Goal: Task Accomplishment & Management: Use online tool/utility

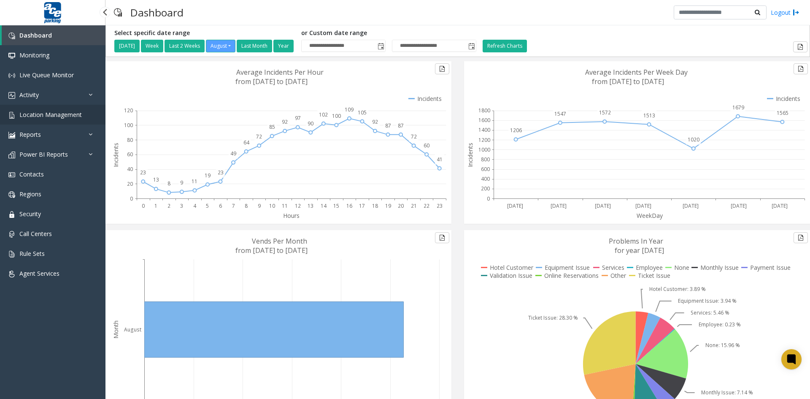
click at [55, 116] on span "Location Management" at bounding box center [50, 115] width 62 height 8
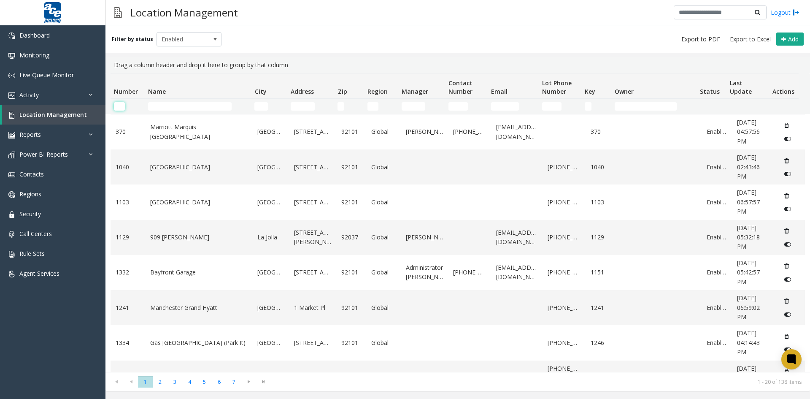
click at [123, 104] on input "Number Filter" at bounding box center [119, 106] width 11 height 8
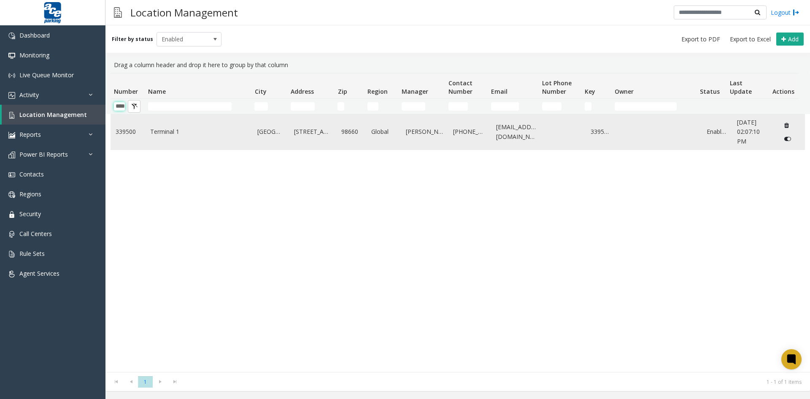
type input "****"
click at [161, 131] on link "Terminal 1" at bounding box center [199, 131] width 98 height 9
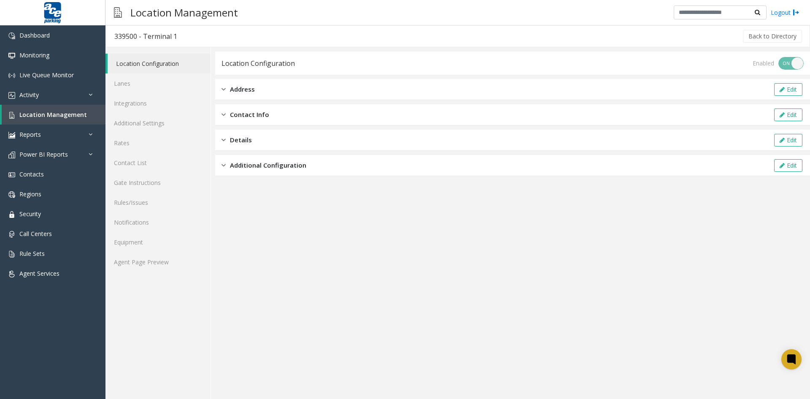
click at [223, 88] on img at bounding box center [224, 89] width 4 height 10
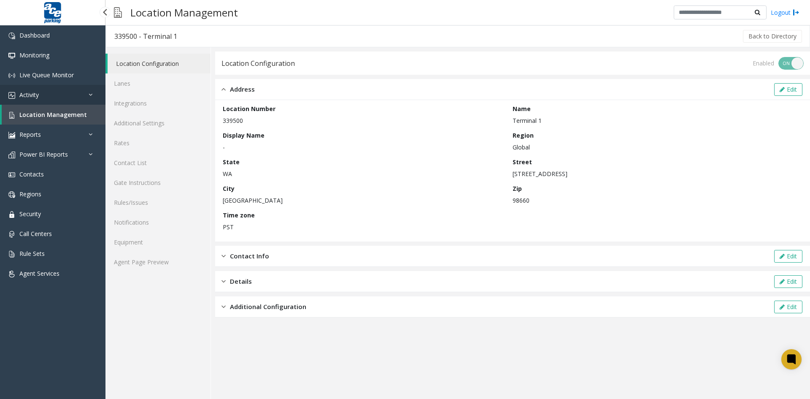
click at [55, 96] on link "Activity" at bounding box center [53, 95] width 106 height 20
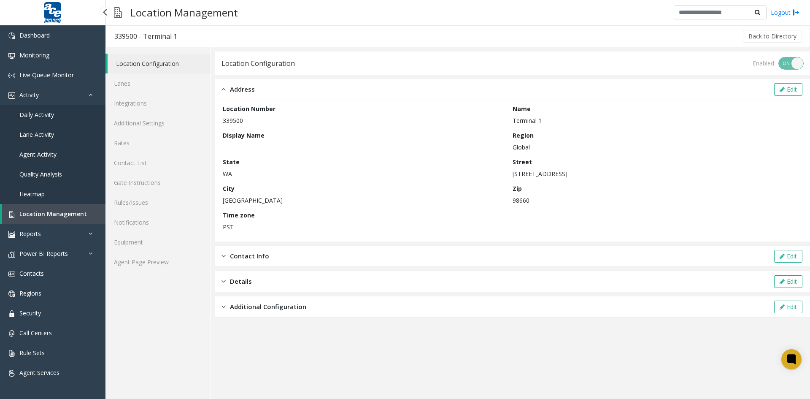
click at [45, 115] on span "Daily Activity" at bounding box center [36, 115] width 35 height 8
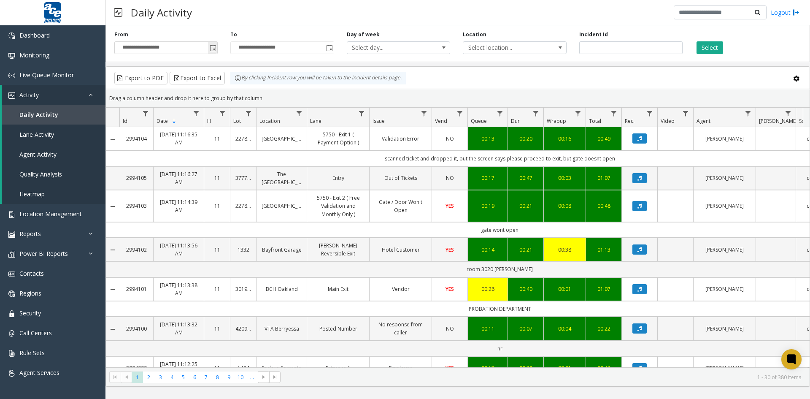
click at [213, 49] on span "Toggle popup" at bounding box center [213, 48] width 7 height 7
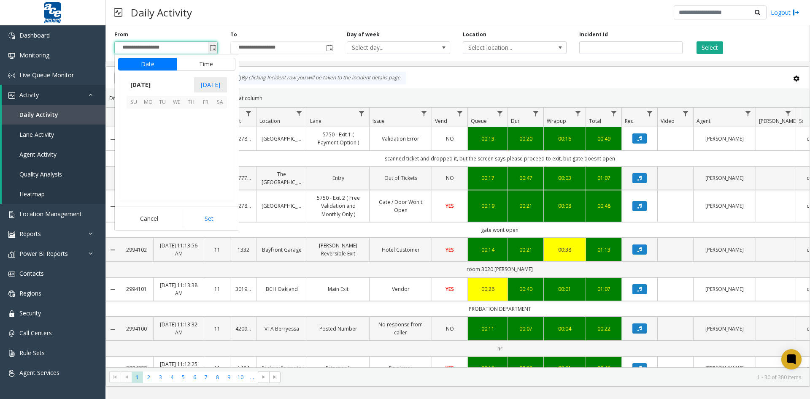
scroll to position [151400, 0]
click at [137, 85] on span "[DATE]" at bounding box center [141, 85] width 28 height 13
click at [138, 105] on span "Jan" at bounding box center [137, 103] width 20 height 20
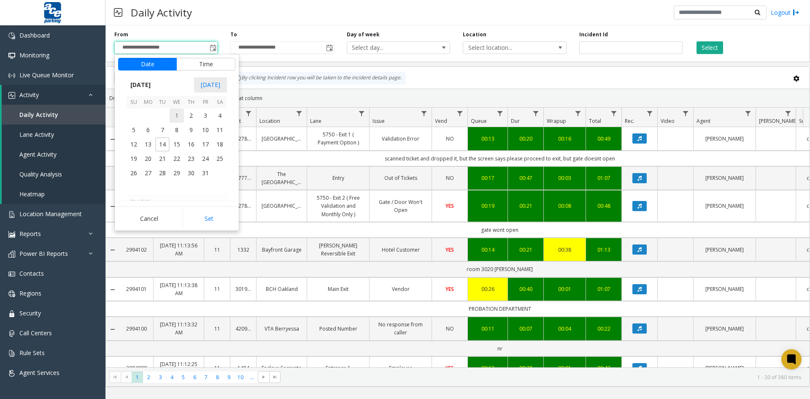
click at [177, 116] on span "1" at bounding box center [177, 115] width 14 height 14
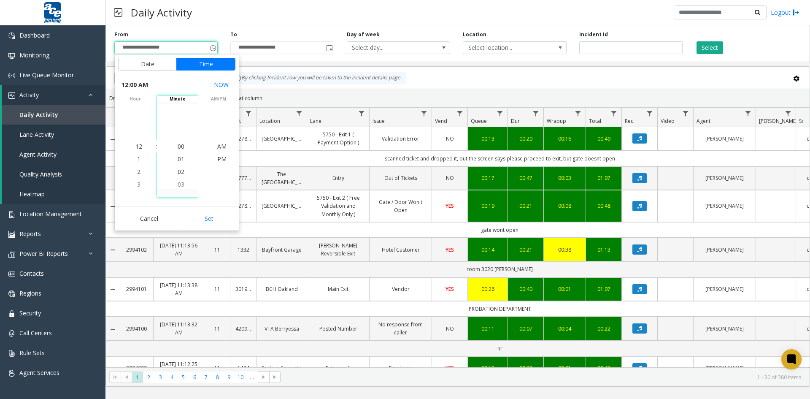
click at [206, 219] on button "Set" at bounding box center [209, 218] width 53 height 19
type input "**********"
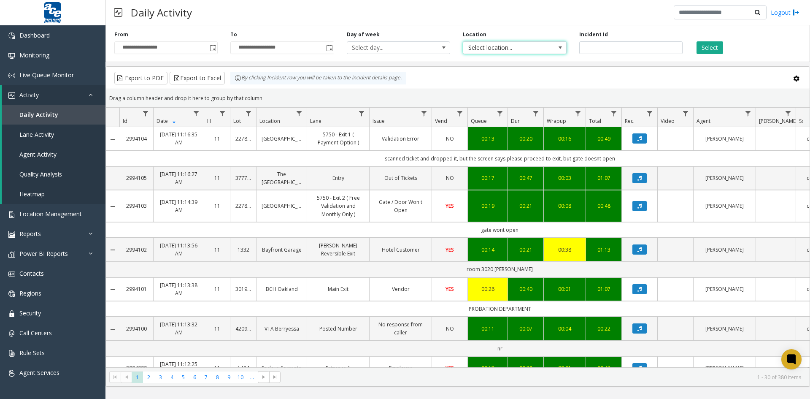
click at [563, 47] on span at bounding box center [560, 47] width 7 height 7
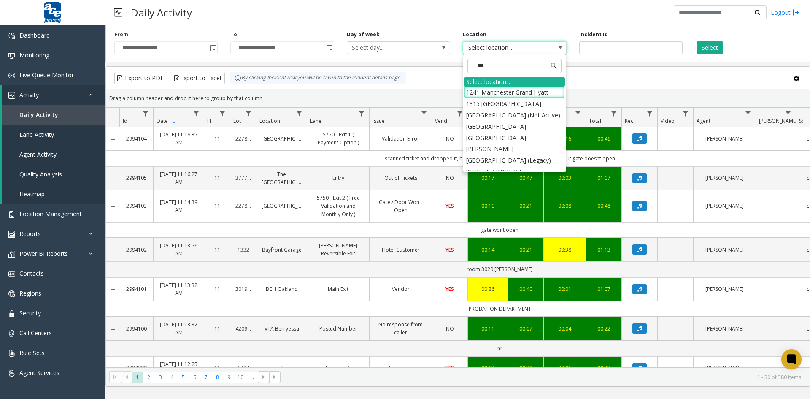
type input "****"
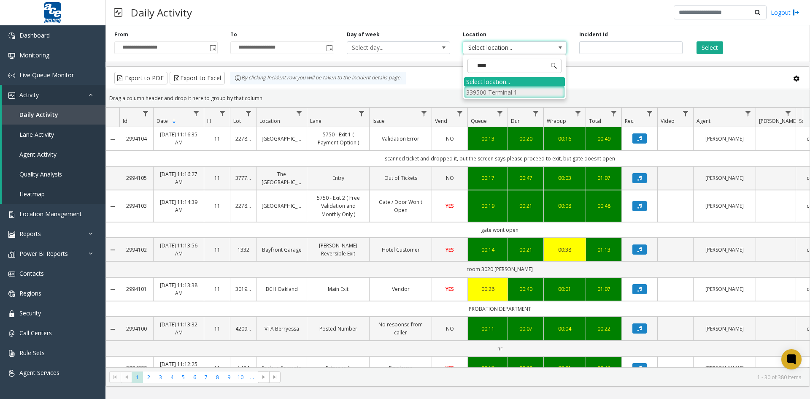
click at [519, 94] on li "339500 Terminal 1" at bounding box center [514, 92] width 101 height 11
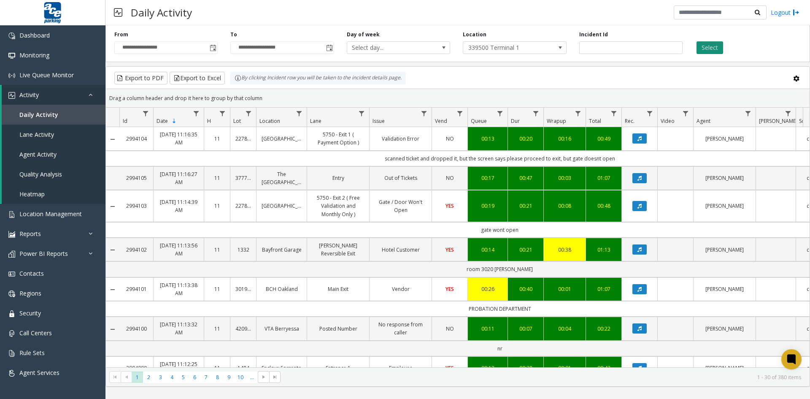
click at [715, 48] on button "Select" at bounding box center [710, 47] width 27 height 13
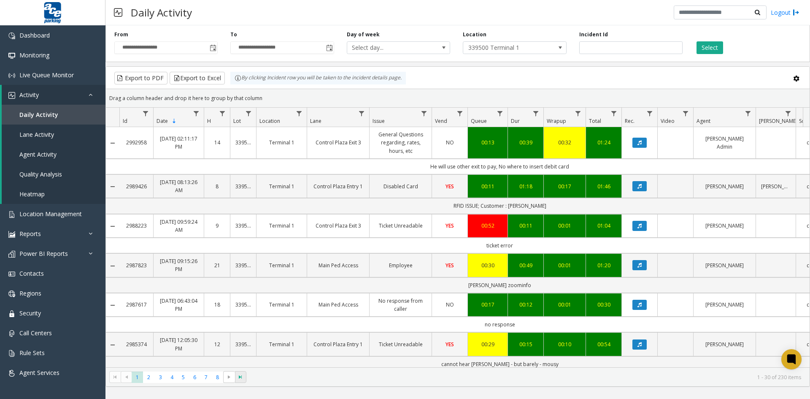
click at [243, 377] on span "Go to the last page" at bounding box center [240, 377] width 7 height 7
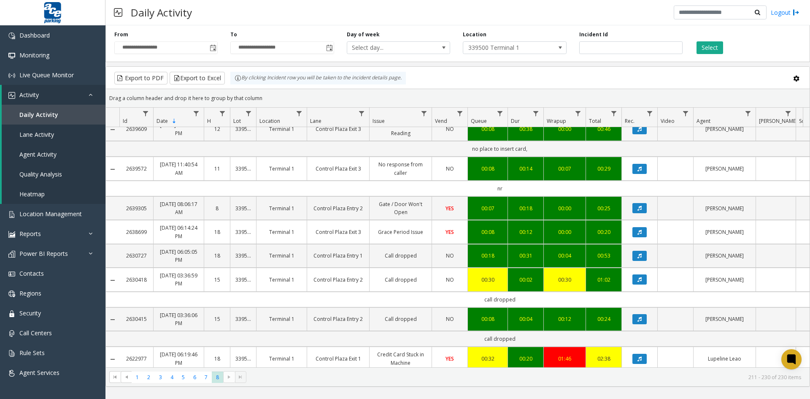
scroll to position [367, 0]
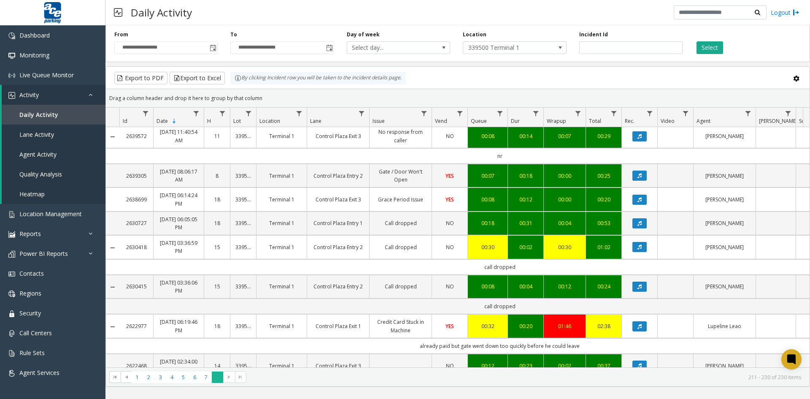
click at [217, 379] on span "8" at bounding box center [217, 376] width 11 height 11
click at [215, 47] on span "Toggle popup" at bounding box center [213, 48] width 7 height 7
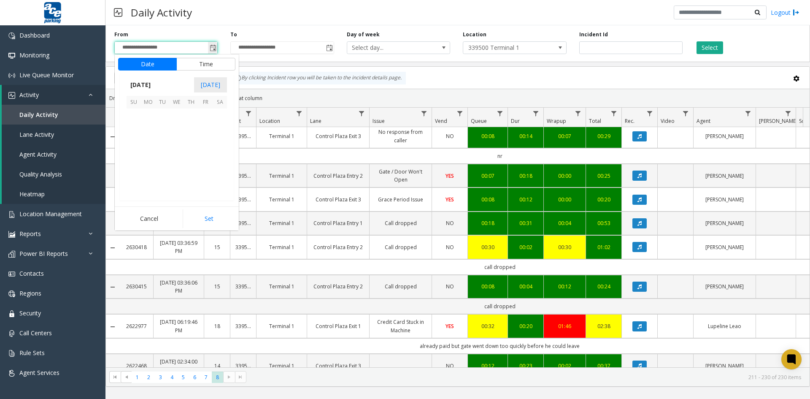
scroll to position [151400, 0]
click at [144, 85] on span "[DATE]" at bounding box center [141, 85] width 28 height 13
click at [136, 142] on span "Sep" at bounding box center [137, 143] width 20 height 20
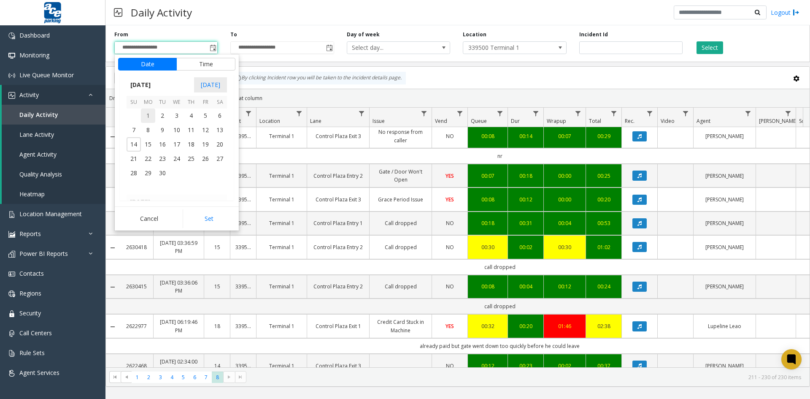
click at [148, 114] on span "1" at bounding box center [148, 115] width 14 height 14
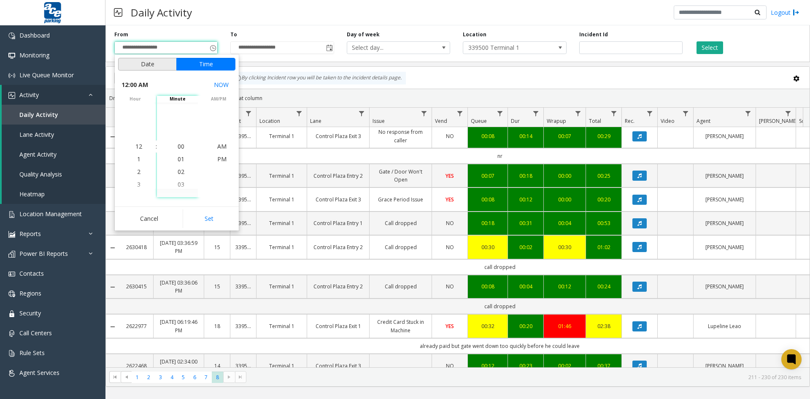
click at [151, 64] on button "Date" at bounding box center [147, 64] width 59 height 13
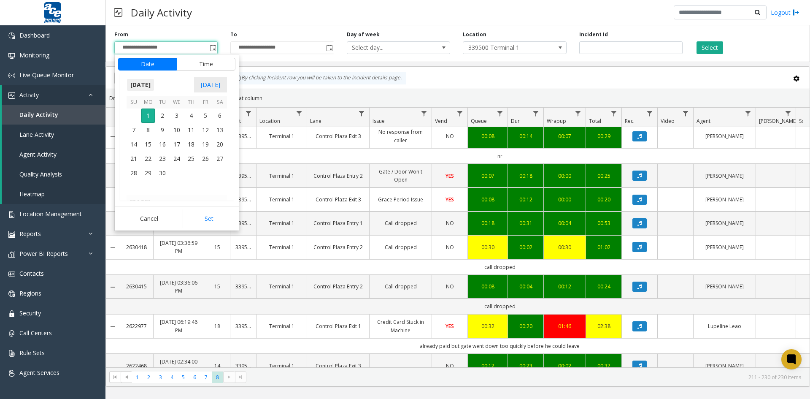
click at [153, 87] on span "[DATE]" at bounding box center [141, 85] width 28 height 13
click at [134, 157] on span "Sep" at bounding box center [137, 156] width 20 height 20
click at [131, 116] on span "1" at bounding box center [134, 115] width 14 height 14
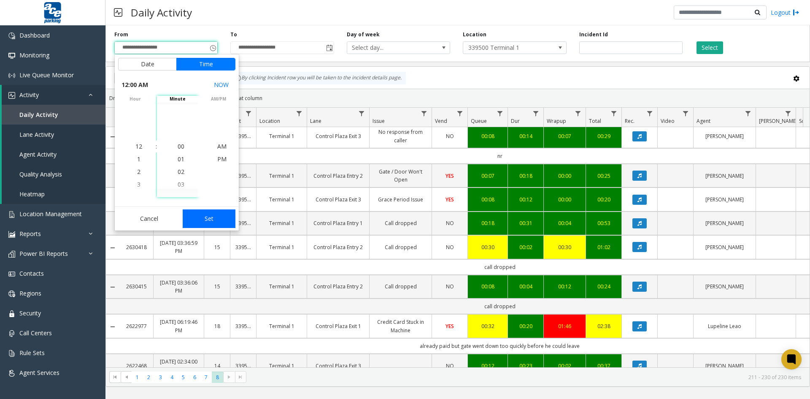
click at [209, 222] on button "Set" at bounding box center [209, 218] width 53 height 19
type input "**********"
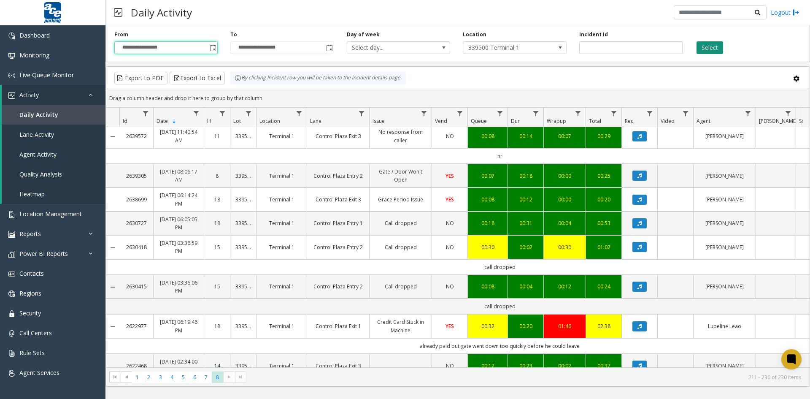
click at [711, 46] on button "Select" at bounding box center [710, 47] width 27 height 13
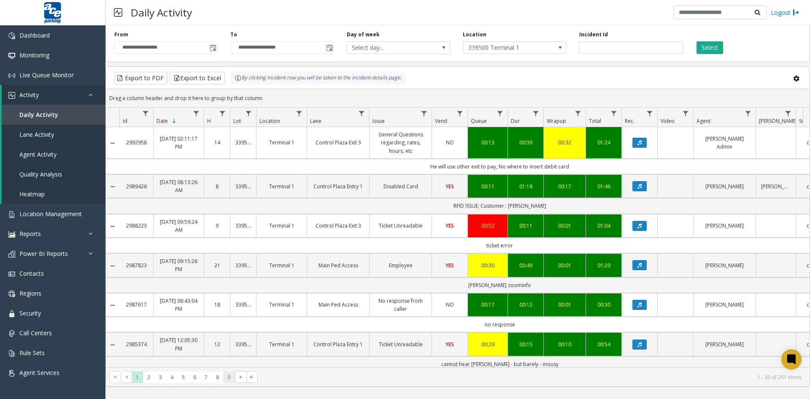
click at [228, 378] on span "9" at bounding box center [228, 376] width 11 height 11
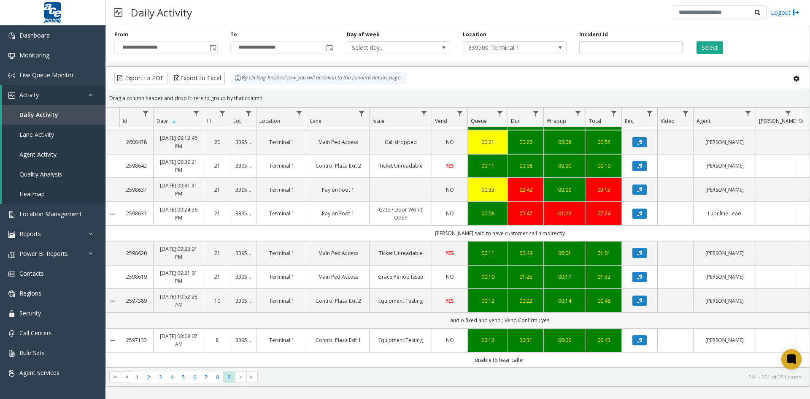
scroll to position [74, 0]
click at [87, 232] on link "Reports" at bounding box center [53, 234] width 106 height 20
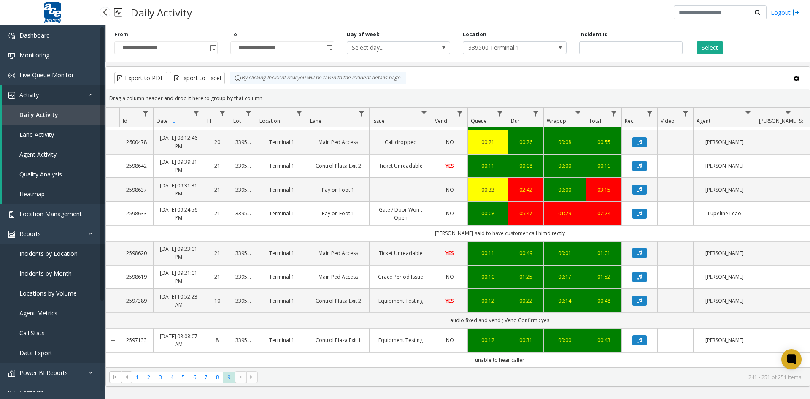
click at [62, 290] on span "Locations by Volume" at bounding box center [47, 293] width 57 height 8
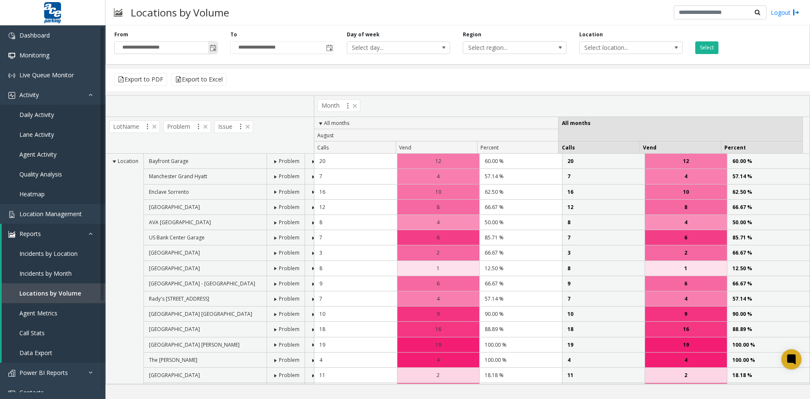
click at [213, 47] on span "Toggle popup" at bounding box center [213, 48] width 7 height 7
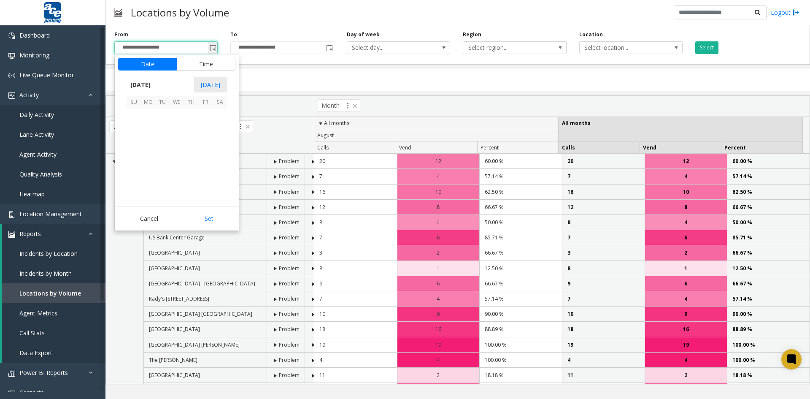
scroll to position [151400, 0]
click at [137, 85] on span "[DATE]" at bounding box center [141, 85] width 28 height 13
click at [134, 103] on span "Jan" at bounding box center [137, 103] width 20 height 20
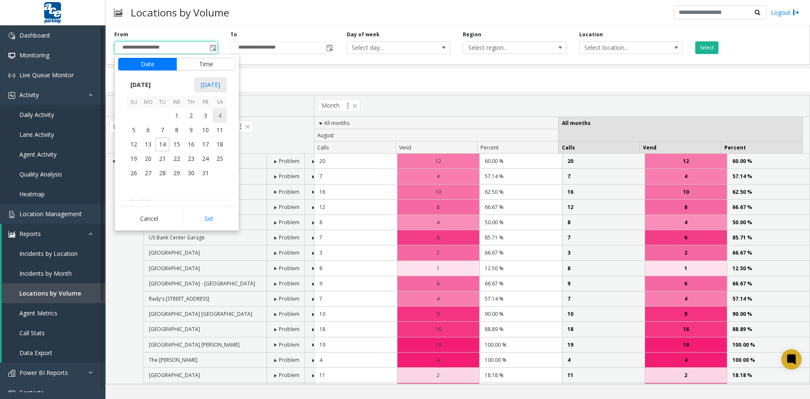
click at [176, 115] on span "1" at bounding box center [177, 115] width 14 height 14
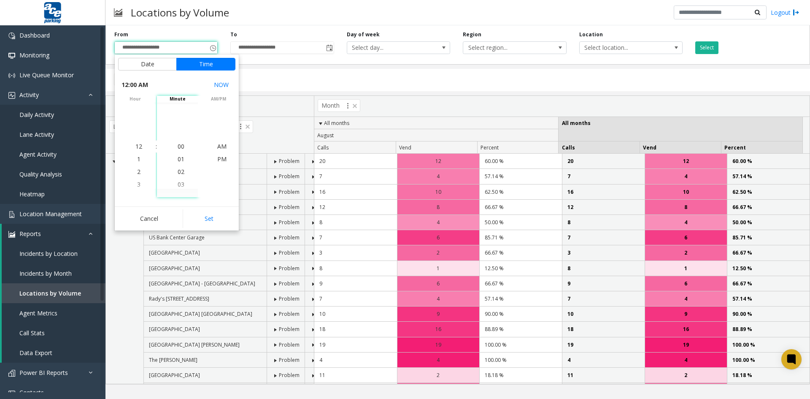
drag, startPoint x: 201, startPoint y: 220, endPoint x: 205, endPoint y: 220, distance: 4.3
click at [203, 220] on button "Set" at bounding box center [209, 218] width 53 height 19
type input "**********"
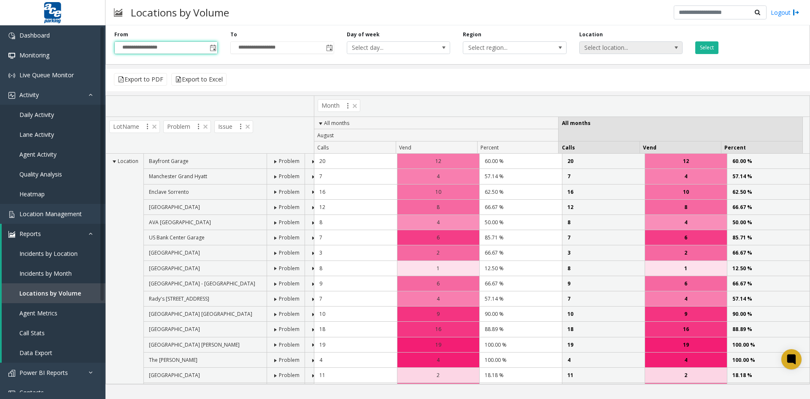
click at [677, 44] on span at bounding box center [676, 47] width 7 height 7
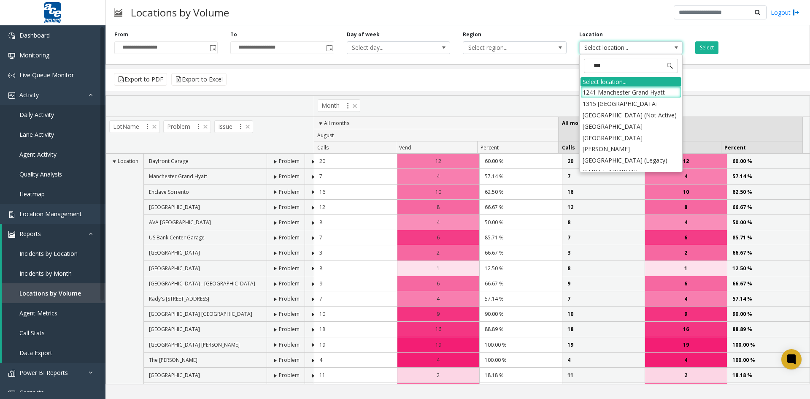
type input "****"
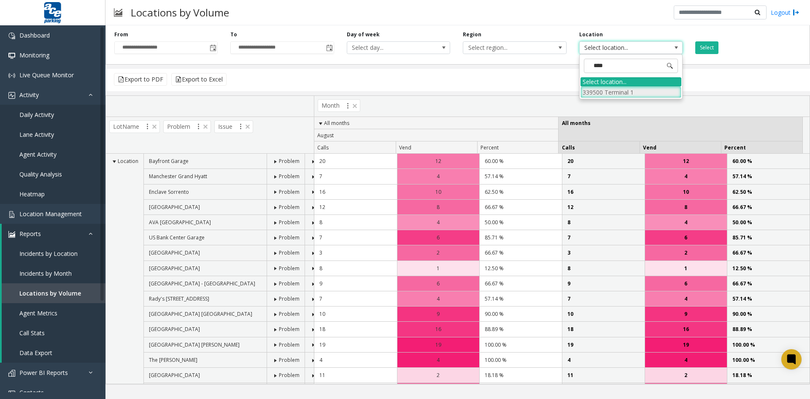
click at [641, 92] on li "339500 Terminal 1" at bounding box center [631, 92] width 101 height 11
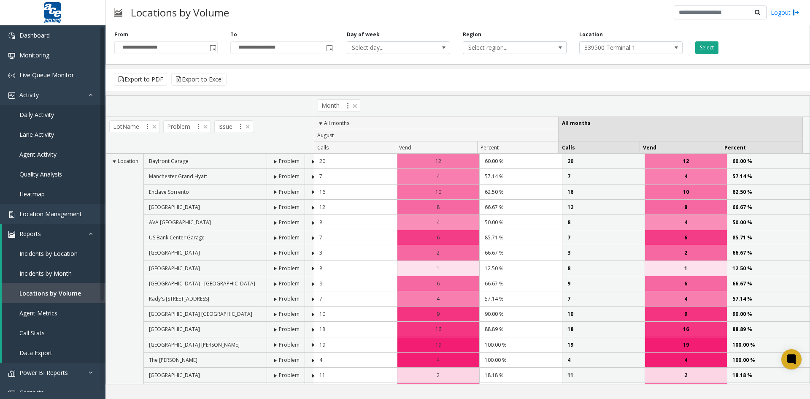
click at [713, 48] on button "Select" at bounding box center [707, 47] width 23 height 13
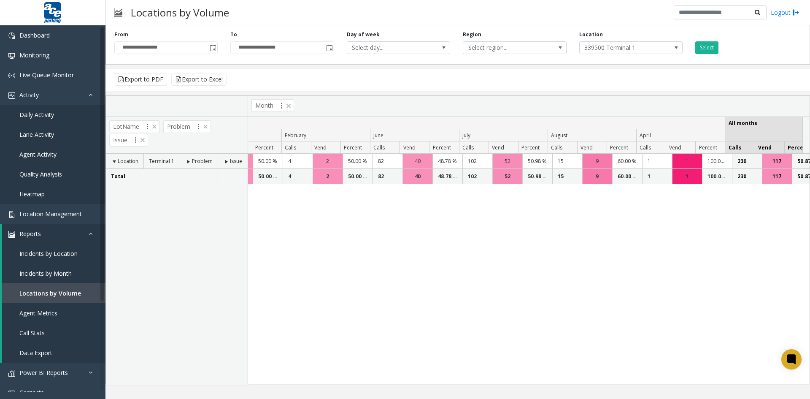
scroll to position [0, 50]
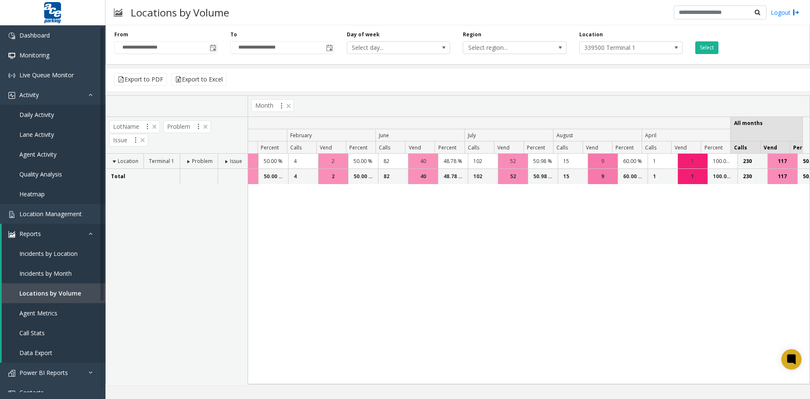
click at [189, 162] on span at bounding box center [188, 161] width 7 height 7
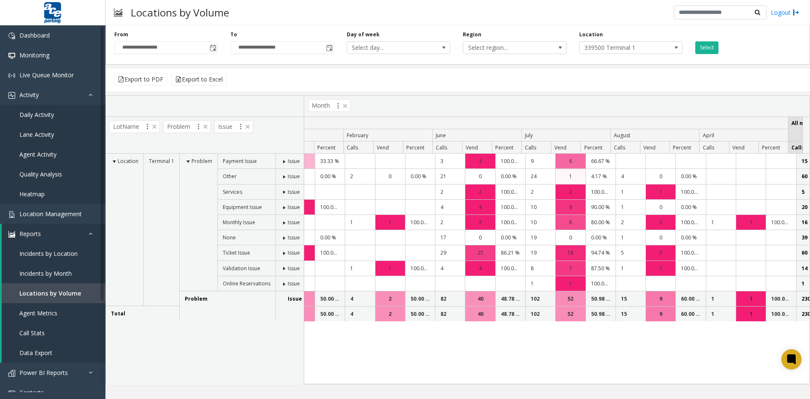
click at [188, 161] on span at bounding box center [188, 161] width 7 height 7
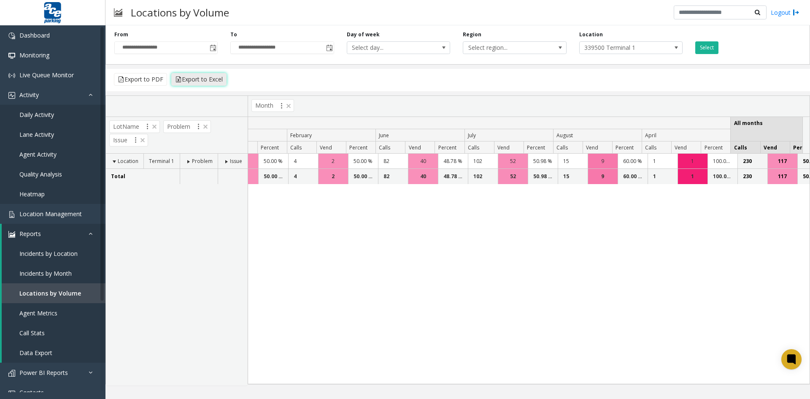
click at [196, 79] on button "Export to Excel" at bounding box center [198, 79] width 55 height 13
